Goal: Information Seeking & Learning: Find specific fact

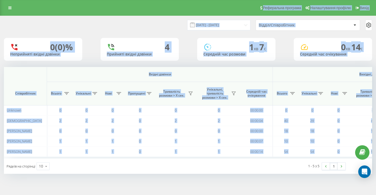
scroll to position [0, 361]
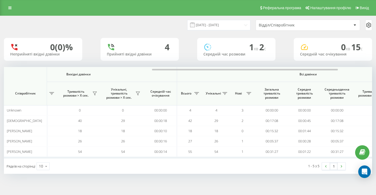
scroll to position [0, 361]
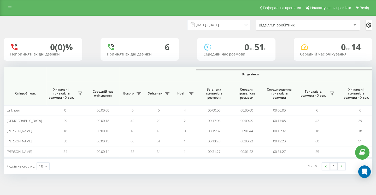
scroll to position [0, 361]
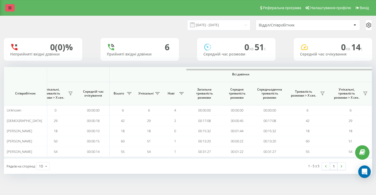
click at [6, 9] on link at bounding box center [9, 7] width 9 height 7
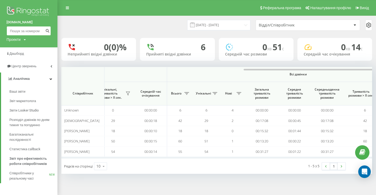
click at [30, 30] on input at bounding box center [29, 30] width 44 height 9
paste input "380677017097"
type input "380677017097"
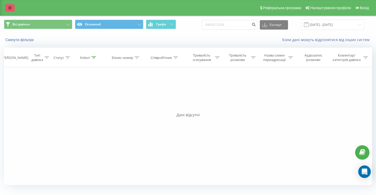
click at [13, 7] on link at bounding box center [9, 7] width 9 height 7
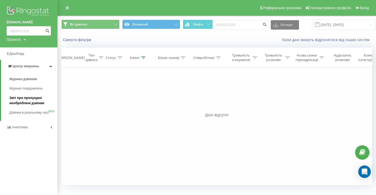
click at [18, 101] on span "Звіт про пропущені необроблені дзвінки" at bounding box center [31, 100] width 45 height 10
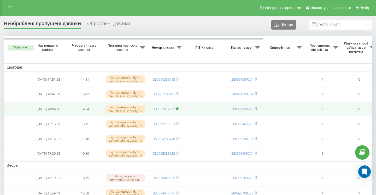
click at [177, 110] on icon at bounding box center [177, 108] width 2 height 3
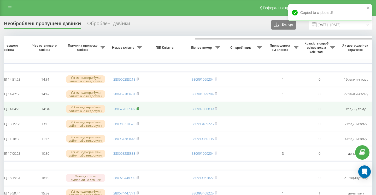
scroll to position [0, 154]
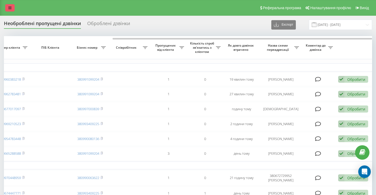
click at [10, 6] on icon at bounding box center [9, 8] width 3 height 4
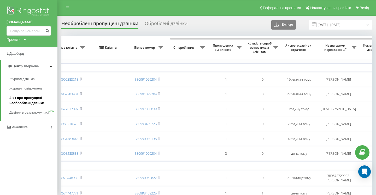
click at [24, 101] on span "Звіт про пропущені необроблені дзвінки" at bounding box center [31, 100] width 45 height 10
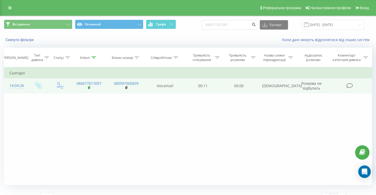
click at [90, 87] on icon at bounding box center [90, 87] width 2 height 2
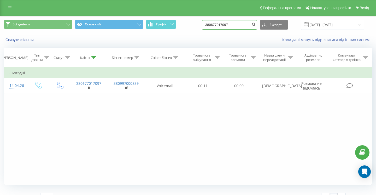
click at [250, 26] on input "380677017097" at bounding box center [229, 24] width 55 height 9
paste input "0951292358"
type input "0951292358"
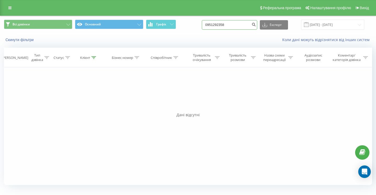
click at [247, 26] on input "0951292358" at bounding box center [229, 24] width 55 height 9
paste input "0971831000"
type input "0971831000"
click at [240, 26] on input "0971831000" at bounding box center [229, 24] width 55 height 9
paste input "0672705380"
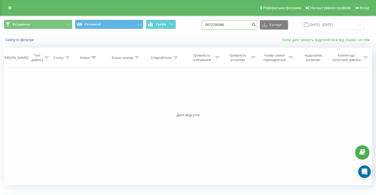
type input "0672705380"
drag, startPoint x: 244, startPoint y: 26, endPoint x: 218, endPoint y: 25, distance: 26.2
click at [218, 25] on input "0672705380" at bounding box center [229, 24] width 55 height 9
click at [241, 26] on input "0672705380" at bounding box center [229, 24] width 55 height 9
paste input "0934822173"
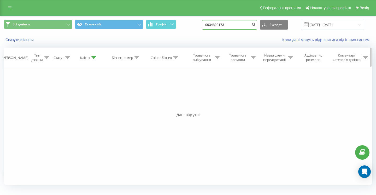
type input "0934822173"
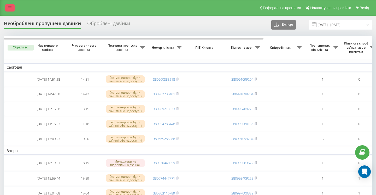
click at [11, 9] on icon at bounding box center [9, 8] width 3 height 4
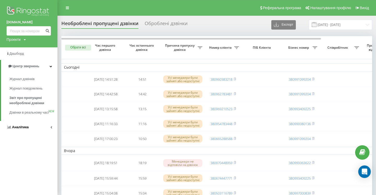
click at [22, 129] on span "Аналiтика" at bounding box center [20, 127] width 17 height 4
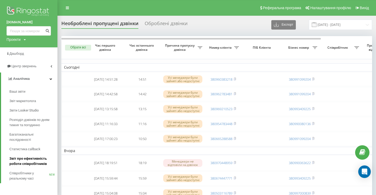
click at [21, 163] on span "Звіт про ефективність роботи співробітників" at bounding box center [31, 161] width 45 height 10
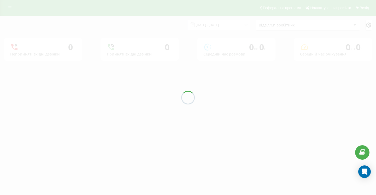
click at [231, 26] on div at bounding box center [188, 97] width 376 height 195
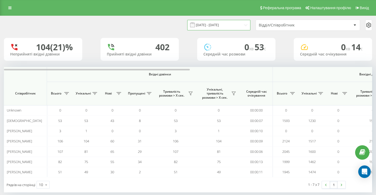
click at [231, 26] on input "19.08.2025 - 19.09.2025" at bounding box center [218, 25] width 63 height 10
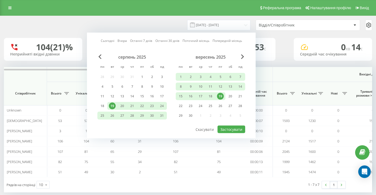
click at [225, 94] on div "19" at bounding box center [221, 96] width 10 height 8
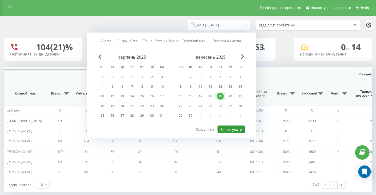
click at [230, 131] on button "Застосувати" at bounding box center [232, 129] width 28 height 8
type input "19.09.2025 - 19.09.2025"
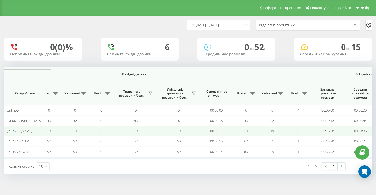
scroll to position [0, 361]
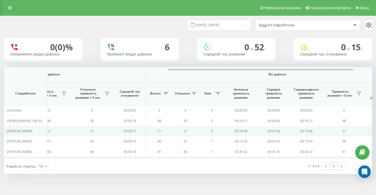
scroll to position [0, 361]
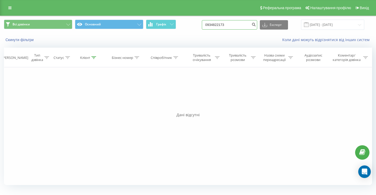
click at [235, 25] on input "0934822173" at bounding box center [229, 24] width 55 height 9
click at [247, 25] on input "0934822173" at bounding box center [229, 24] width 55 height 9
paste input "0968445822"
type input "0968445822"
click at [241, 25] on input "0968445822" at bounding box center [229, 24] width 55 height 9
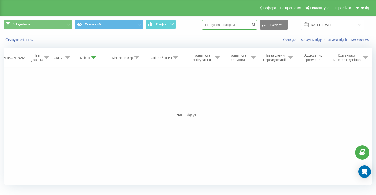
paste input "0674601572"
type input "0674601572"
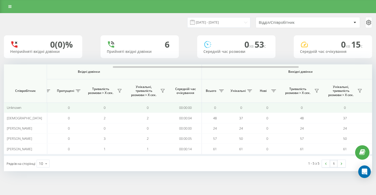
scroll to position [0, 361]
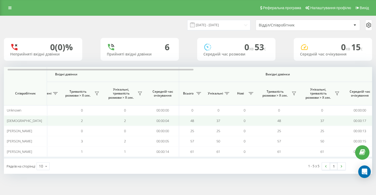
scroll to position [0, 361]
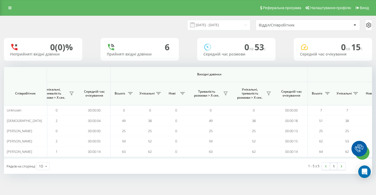
scroll to position [0, 361]
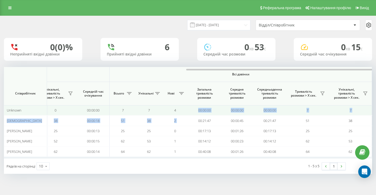
drag, startPoint x: 194, startPoint y: 120, endPoint x: 178, endPoint y: 110, distance: 19.5
click at [178, 110] on tbody "Unknown 0 0 0 0 0 0 00:00:00 0 0 0 0 0 00:00:00 7 7 4 00:00:00 00:00:00 00:00:0…" at bounding box center [7, 130] width 729 height 51
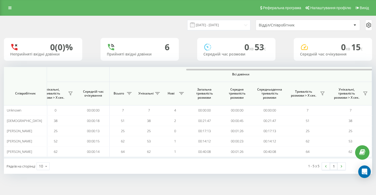
click at [139, 62] on div "19.09.2025 - 19.09.2025 Відділ/Співробітник 0 (0)% Неприйняті вхідні дзвінки 6 …" at bounding box center [188, 95] width 369 height 158
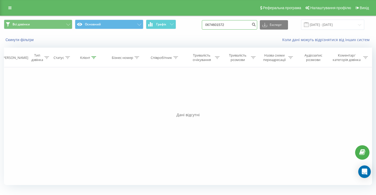
click at [247, 26] on input "0674601572" at bounding box center [229, 24] width 55 height 9
paste input "0632395399"
type input "0632395399"
click at [245, 24] on input "0632395399" at bounding box center [229, 24] width 55 height 9
paste input "0667556663"
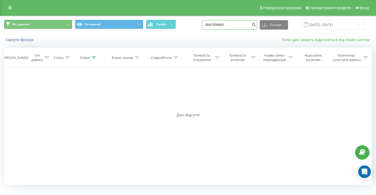
type input "0667556663"
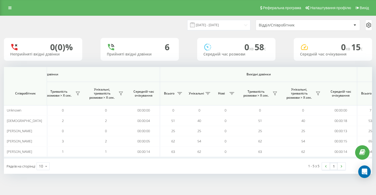
scroll to position [0, 361]
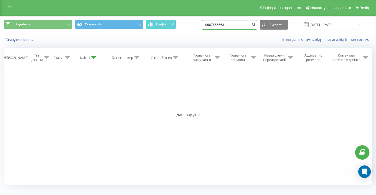
click at [248, 22] on input "0667556663" at bounding box center [229, 24] width 55 height 9
click at [247, 27] on input "0667556663" at bounding box center [229, 24] width 55 height 9
paste input "0660886621"
type input "0660886621"
click at [240, 26] on input "0660886621" at bounding box center [229, 24] width 55 height 9
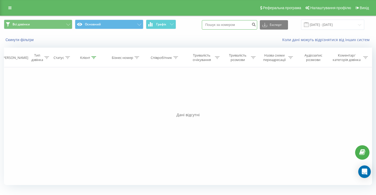
paste input "0939551352"
type input "0939551352"
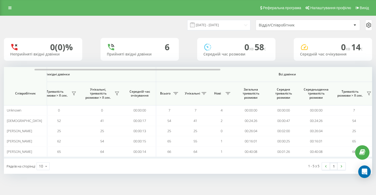
scroll to position [0, 361]
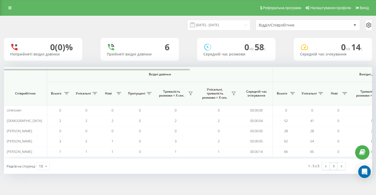
scroll to position [0, 361]
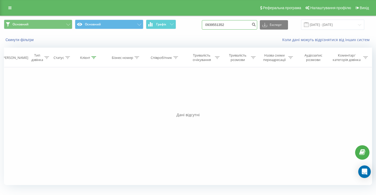
click at [242, 26] on input "0939551352" at bounding box center [229, 24] width 55 height 9
paste input "0502146420"
type input "0502146420"
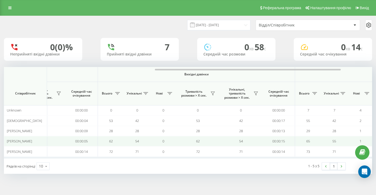
scroll to position [0, 361]
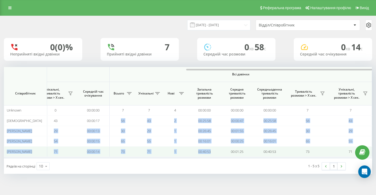
drag, startPoint x: 119, startPoint y: 122, endPoint x: 190, endPoint y: 155, distance: 78.6
click at [190, 155] on tbody "Unknown 0 0 0 0 0 0 00:00:00 0 0 0 0 0 00:00:00 7 7 4 00:00:00 00:00:00 00:00:0…" at bounding box center [7, 130] width 729 height 51
click at [190, 155] on td "00:40:53" at bounding box center [204, 151] width 33 height 10
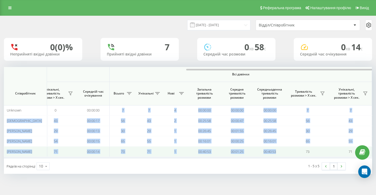
drag, startPoint x: 118, startPoint y: 112, endPoint x: 279, endPoint y: 152, distance: 166.8
click at [279, 152] on tbody "Unknown 0 0 0 0 0 0 00:00:00 0 0 0 0 0 00:00:00 7 7 4 00:00:00 00:00:00 00:00:0…" at bounding box center [7, 130] width 729 height 51
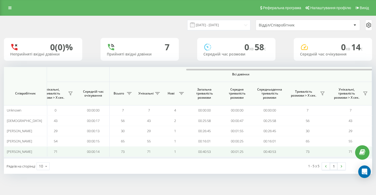
click at [89, 150] on td "00:00:14" at bounding box center [93, 151] width 33 height 10
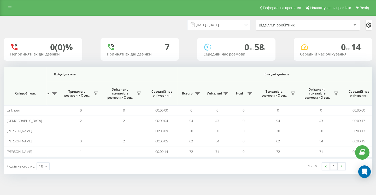
scroll to position [0, 361]
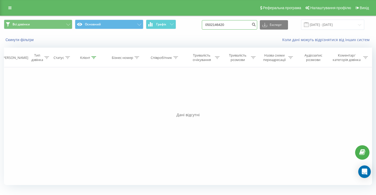
click at [243, 25] on input "0502146420" at bounding box center [229, 24] width 55 height 9
paste input "0751514286"
type input "0751514286"
click at [243, 26] on input "0751514286" at bounding box center [229, 24] width 55 height 9
paste input "0675440096"
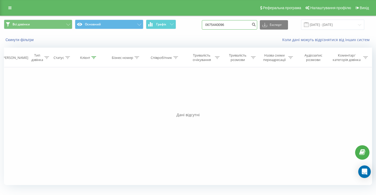
type input "0675440096"
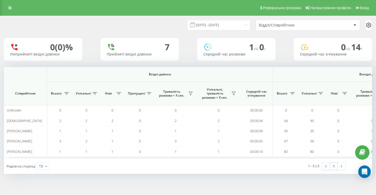
scroll to position [0, 361]
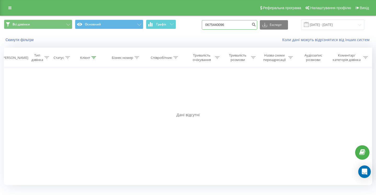
click at [246, 26] on input "0675440096" at bounding box center [229, 24] width 55 height 9
paste input "0675440096"
type input "0675440096"
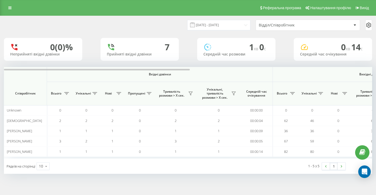
scroll to position [0, 361]
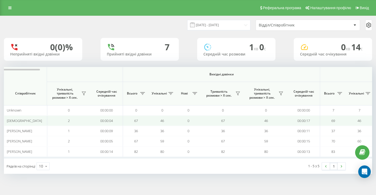
scroll to position [0, 361]
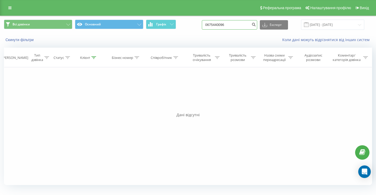
click at [239, 26] on input "0675440096" at bounding box center [229, 24] width 55 height 9
paste input "0979137330"
type input "0979137330"
click at [250, 26] on input "0979137330" at bounding box center [229, 24] width 55 height 9
paste input "0660777726"
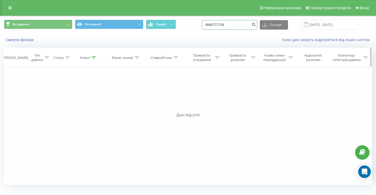
type input "0660777726"
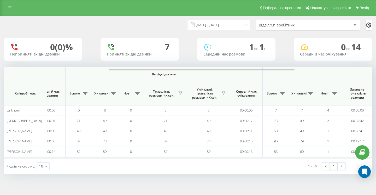
scroll to position [0, 361]
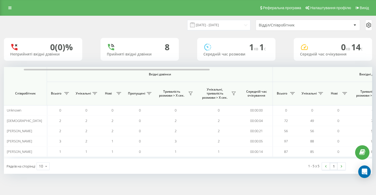
scroll to position [0, 361]
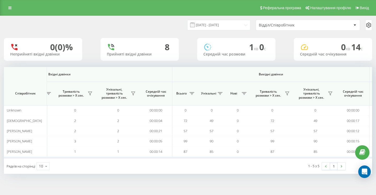
scroll to position [0, 361]
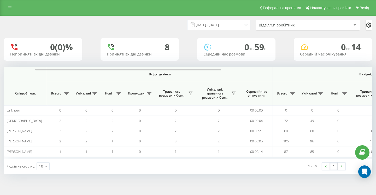
scroll to position [0, 361]
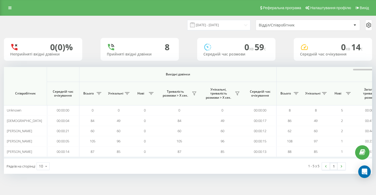
scroll to position [0, 361]
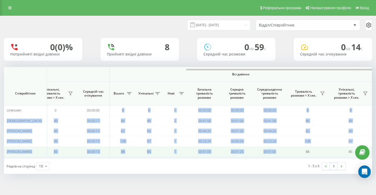
drag, startPoint x: 120, startPoint y: 111, endPoint x: 256, endPoint y: 154, distance: 142.9
click at [256, 154] on tbody "Unknown 0 0 0 0 0 0 00:00:00 0 0 0 0 0 00:00:00 8 8 5 00:00:00 00:00:00 00:00:0…" at bounding box center [7, 130] width 729 height 51
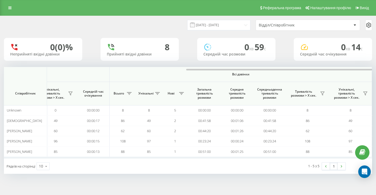
click at [254, 163] on div "1 - 5 з 5 1" at bounding box center [280, 165] width 138 height 15
drag, startPoint x: 113, startPoint y: 108, endPoint x: 276, endPoint y: 157, distance: 169.7
click at [276, 157] on div "Вхідні дзвінки Вихідні дзвінки Всі дзвінки Співробітник Всього Унікальні Нові П…" at bounding box center [188, 112] width 369 height 91
click at [276, 159] on div "1 - 5 з 5 1" at bounding box center [280, 165] width 138 height 15
drag, startPoint x: 116, startPoint y: 109, endPoint x: 322, endPoint y: 157, distance: 211.5
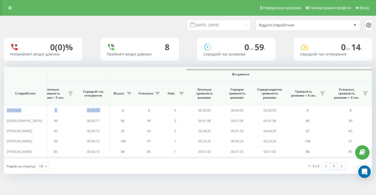
click at [322, 157] on div "Вхідні дзвінки Вихідні дзвінки Всі дзвінки Співробітник Всього Унікальні Нові П…" at bounding box center [188, 112] width 369 height 91
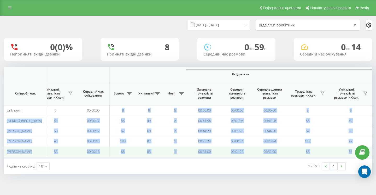
drag, startPoint x: 117, startPoint y: 111, endPoint x: 331, endPoint y: 156, distance: 218.4
click at [331, 156] on tbody "Unknown 0 0 0 0 0 0 00:00:00 0 0 0 0 0 00:00:00 8 8 5 00:00:00 00:00:00 00:00:0…" at bounding box center [7, 130] width 729 height 51
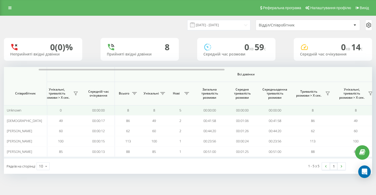
scroll to position [0, 361]
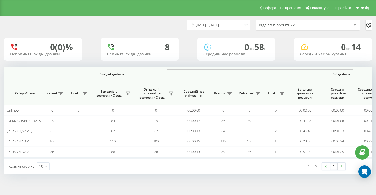
scroll to position [0, 361]
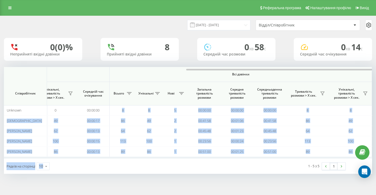
drag, startPoint x: 119, startPoint y: 108, endPoint x: 220, endPoint y: 158, distance: 112.5
click at [220, 160] on div "Вхідні дзвінки Вихідні дзвінки Всі дзвінки Співробітник Всього Унікальні Нові П…" at bounding box center [188, 120] width 369 height 107
click at [125, 163] on div "Рядків на сторінці 10 10 25 50 100" at bounding box center [96, 165] width 184 height 15
drag, startPoint x: 118, startPoint y: 111, endPoint x: 286, endPoint y: 161, distance: 175.2
click at [286, 161] on div "Вхідні дзвінки Вихідні дзвінки Всі дзвінки Співробітник Всього Унікальні Нові П…" at bounding box center [188, 120] width 369 height 107
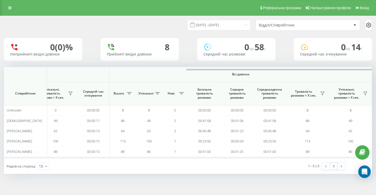
click at [204, 179] on div "19.09.2025 - 19.09.2025 Відділ/Співробітник 0 (0)% Неприйняті вхідні дзвінки 8 …" at bounding box center [188, 100] width 376 height 168
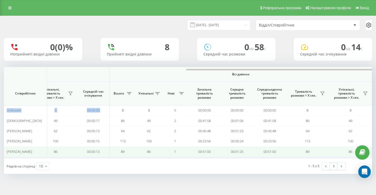
drag, startPoint x: 115, startPoint y: 108, endPoint x: 288, endPoint y: 155, distance: 179.5
click at [288, 156] on tbody "Unknown 0 0 0 0 0 0 00:00:00 0 0 0 0 0 00:00:00 8 8 5 00:00:00 00:00:00 00:00:0…" at bounding box center [7, 130] width 729 height 51
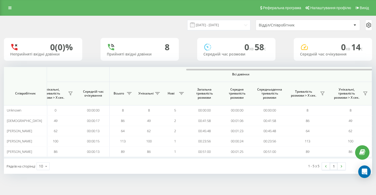
click at [285, 166] on div "1 - 5 з 5 1" at bounding box center [280, 165] width 138 height 15
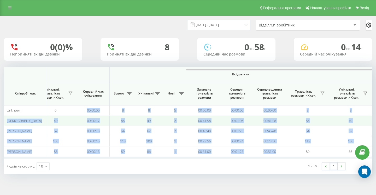
drag, startPoint x: 280, startPoint y: 153, endPoint x: 101, endPoint y: 116, distance: 183.0
click at [100, 111] on tbody "Unknown 0 0 0 0 0 0 00:00:00 0 0 0 0 0 00:00:00 8 8 5 00:00:00 00:00:00 00:00:0…" at bounding box center [7, 130] width 729 height 51
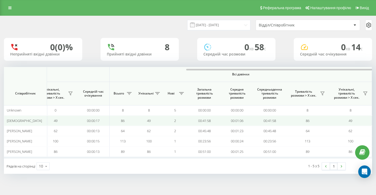
click at [135, 123] on td "86" at bounding box center [123, 120] width 26 height 10
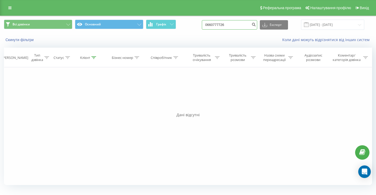
click at [248, 26] on input "0660777726" at bounding box center [229, 24] width 55 height 9
paste input "0660777726"
type input "0660777726"
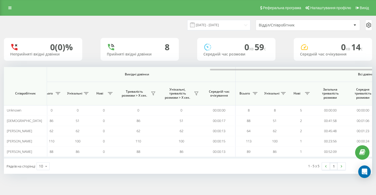
scroll to position [0, 361]
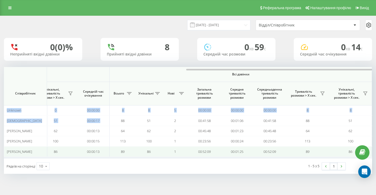
drag, startPoint x: 116, startPoint y: 122, endPoint x: 224, endPoint y: 155, distance: 113.4
click at [224, 156] on tbody "Unknown 0 0 0 0 0 0 00:00:00 0 0 0 0 0 00:00:00 8 8 5 00:00:00 00:00:00 00:00:0…" at bounding box center [7, 130] width 729 height 51
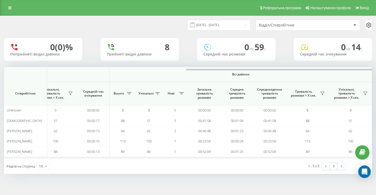
click at [221, 164] on div "1 - 5 з 5 1" at bounding box center [280, 165] width 138 height 15
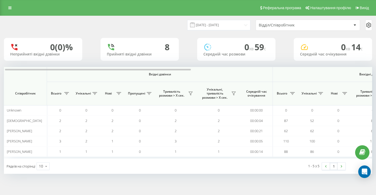
scroll to position [0, 361]
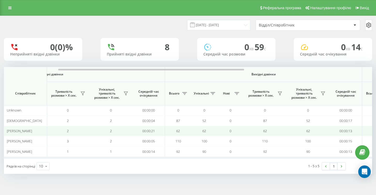
scroll to position [0, 361]
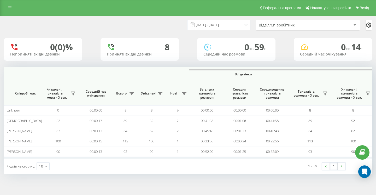
scroll to position [0, 361]
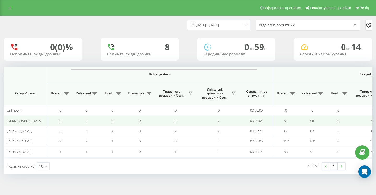
scroll to position [0, 361]
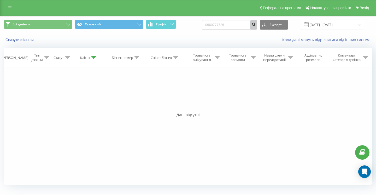
click at [256, 25] on icon "submit" at bounding box center [254, 23] width 4 height 3
click at [243, 26] on input "0660777726" at bounding box center [229, 24] width 55 height 9
paste input "0979056375"
type input "0979056375"
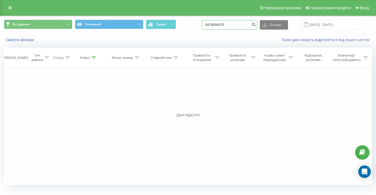
click at [246, 25] on input "0979056375" at bounding box center [229, 24] width 55 height 9
paste input "0963084515"
type input "0963084515"
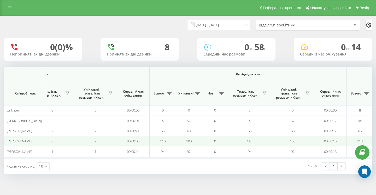
scroll to position [0, 361]
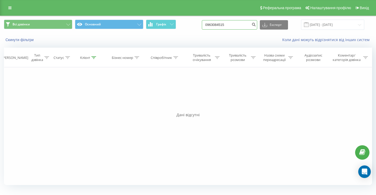
click at [241, 27] on input "0963084515" at bounding box center [229, 24] width 55 height 9
paste input "0504102471"
type input "0504102471"
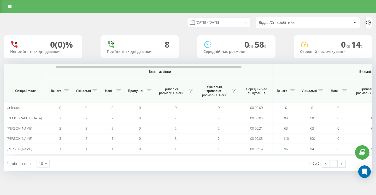
scroll to position [0, 361]
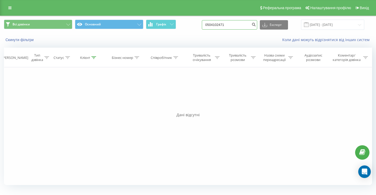
click at [246, 24] on input "0504102471" at bounding box center [229, 24] width 55 height 9
paste input "0961338522"
type input "0961338522"
click at [5, 9] on link at bounding box center [9, 7] width 9 height 7
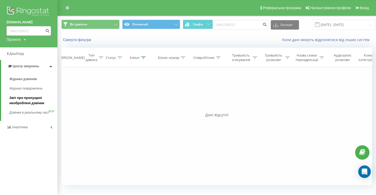
click at [34, 98] on span "Звіт про пропущені необроблені дзвінки" at bounding box center [31, 100] width 45 height 10
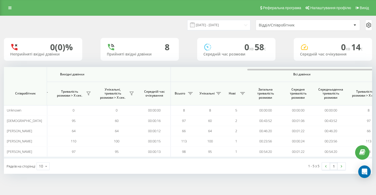
scroll to position [0, 361]
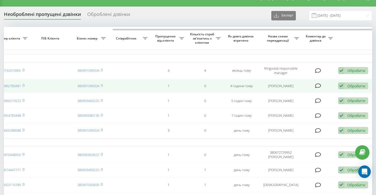
scroll to position [0, 153]
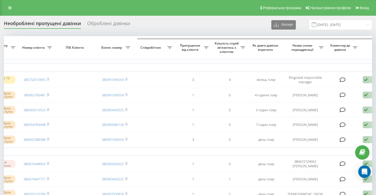
scroll to position [0, 154]
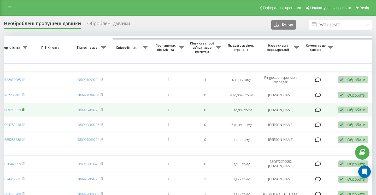
click at [23, 111] on rect at bounding box center [23, 109] width 2 height 2
click at [24, 110] on icon at bounding box center [23, 109] width 2 height 2
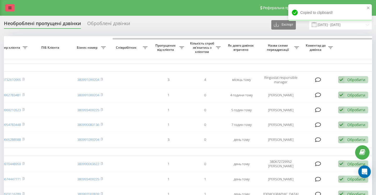
click at [9, 7] on icon at bounding box center [9, 8] width 3 height 4
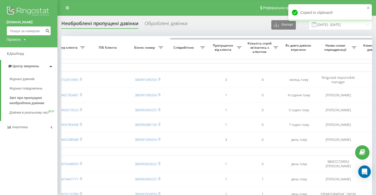
click at [28, 30] on input at bounding box center [29, 30] width 44 height 9
paste input "0961338522"
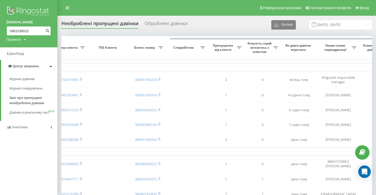
type input "0961338522"
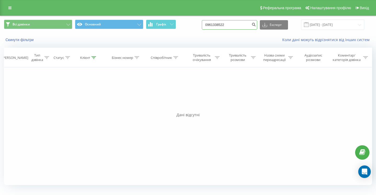
click at [239, 24] on input "0961338522" at bounding box center [229, 24] width 55 height 9
paste input "0662424000"
type input "0662424000"
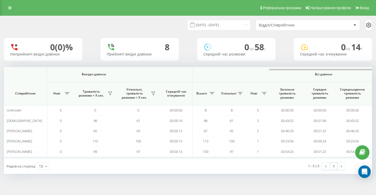
scroll to position [0, 361]
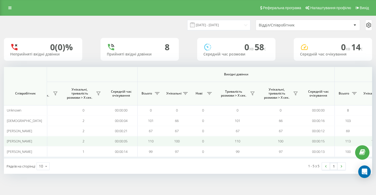
scroll to position [0, 361]
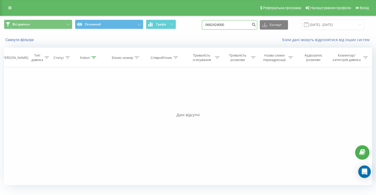
drag, startPoint x: 241, startPoint y: 26, endPoint x: 217, endPoint y: 25, distance: 23.3
click at [217, 25] on input "0662424000" at bounding box center [229, 24] width 55 height 9
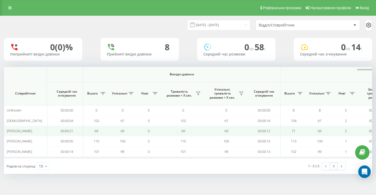
scroll to position [0, 361]
